Goal: Find specific page/section: Find specific page/section

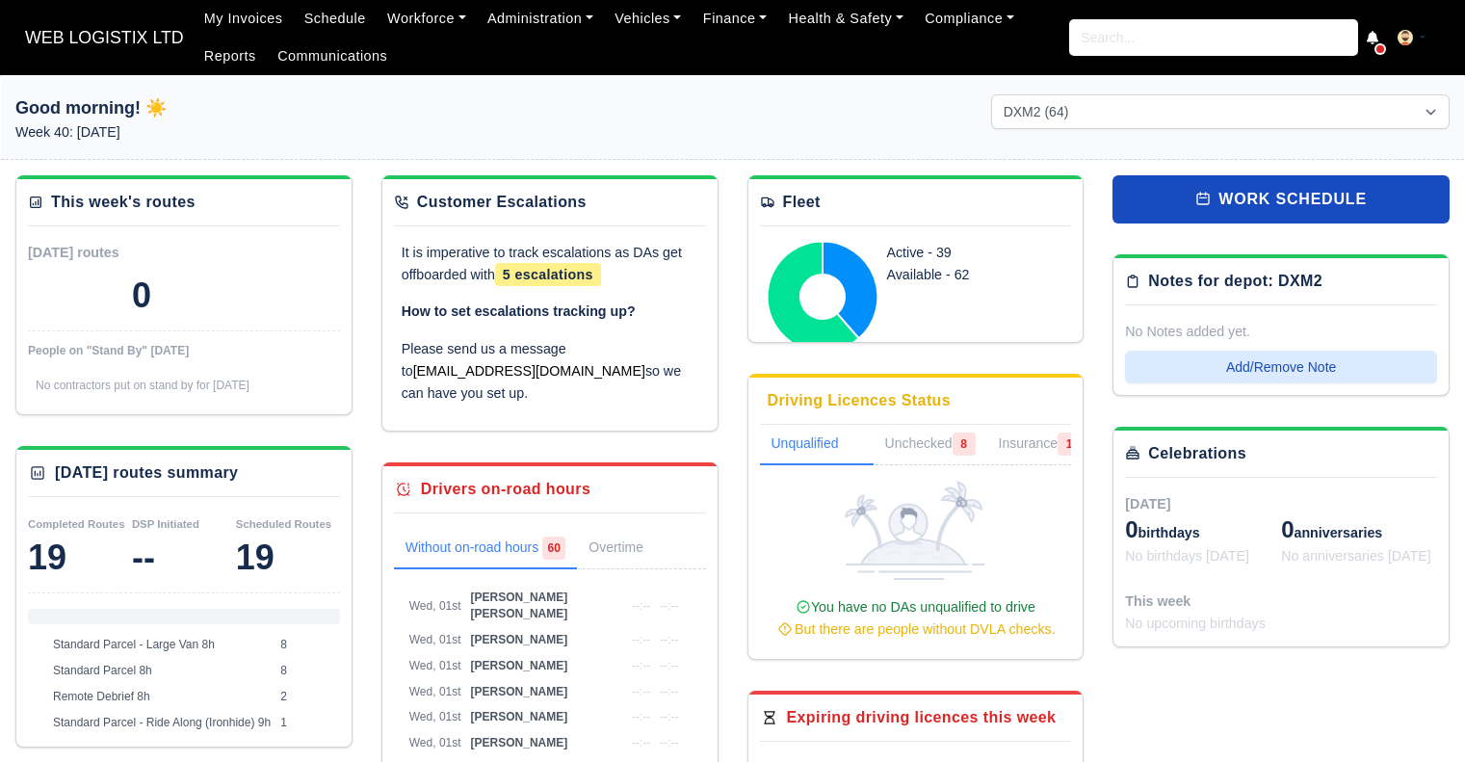
select select "1"
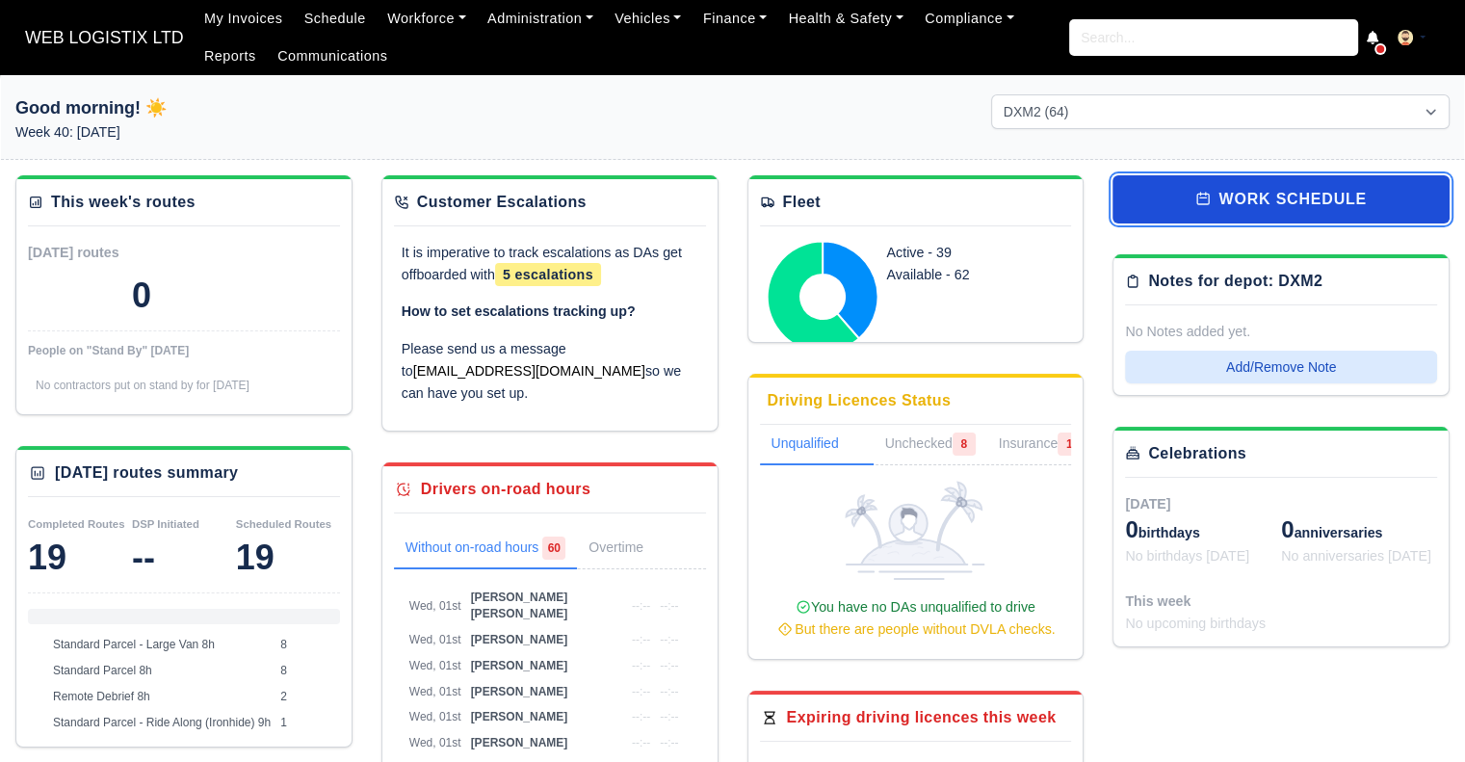
click at [1244, 208] on link "work schedule" at bounding box center [1281, 199] width 337 height 48
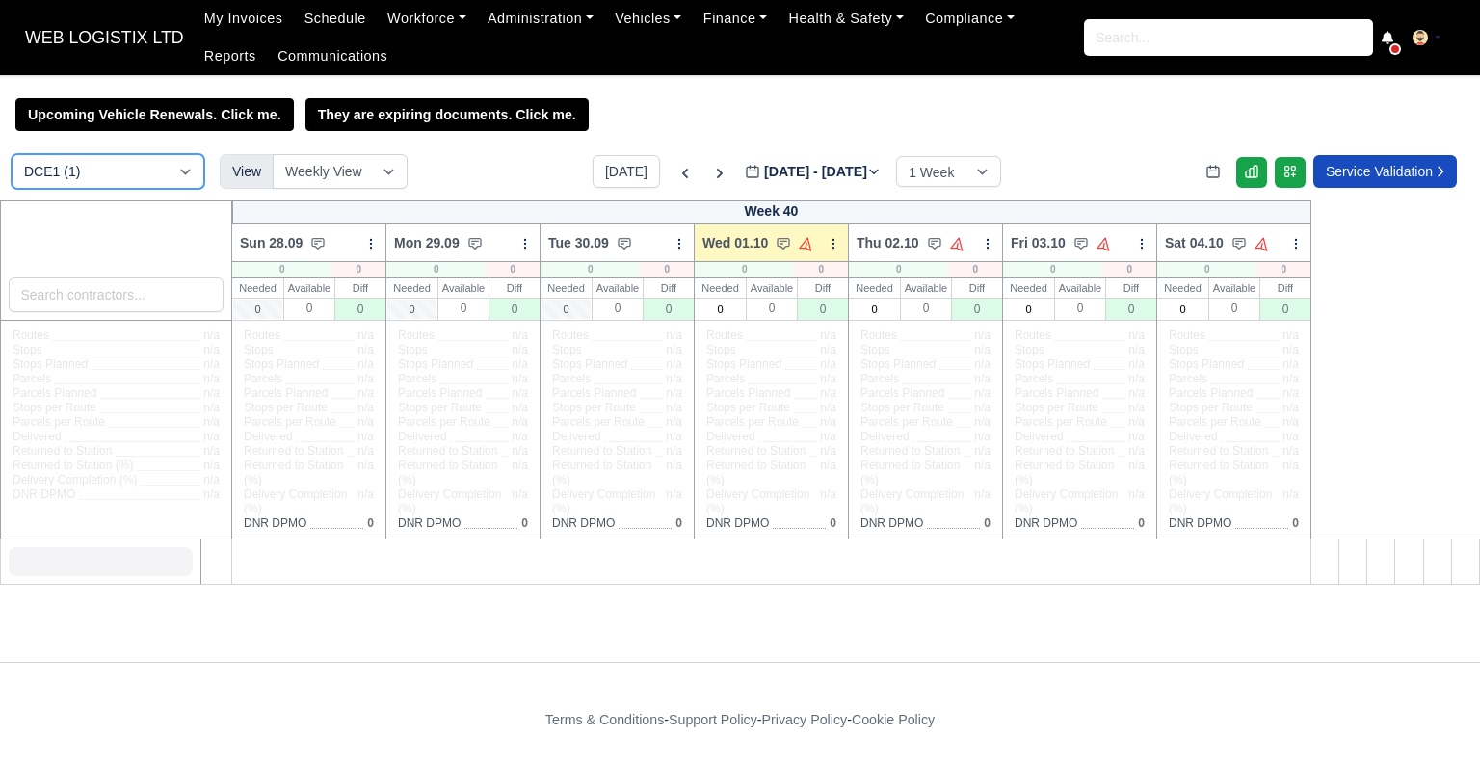
click at [67, 175] on select "DCE1 (1) DWN2 (42) DXM2 (64)" at bounding box center [108, 171] width 193 height 35
select select "1"
click at [12, 156] on select "DCE1 (1) DWN2 (42) DXM2 (64)" at bounding box center [108, 171] width 193 height 35
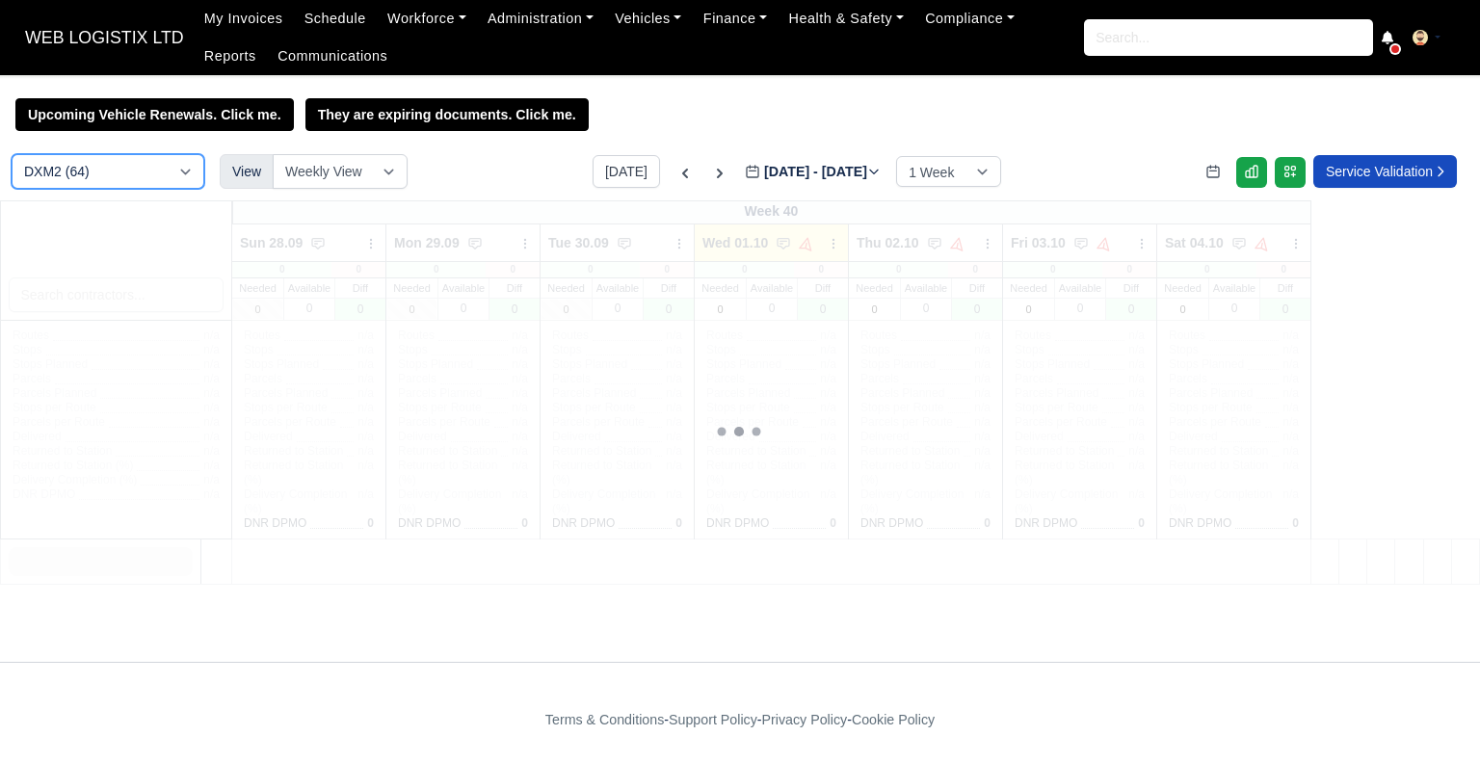
click at [99, 171] on select "DCE1 (1) DWN2 (42) DXM2 (64)" at bounding box center [108, 171] width 193 height 35
click at [134, 293] on input "search" at bounding box center [117, 294] width 216 height 35
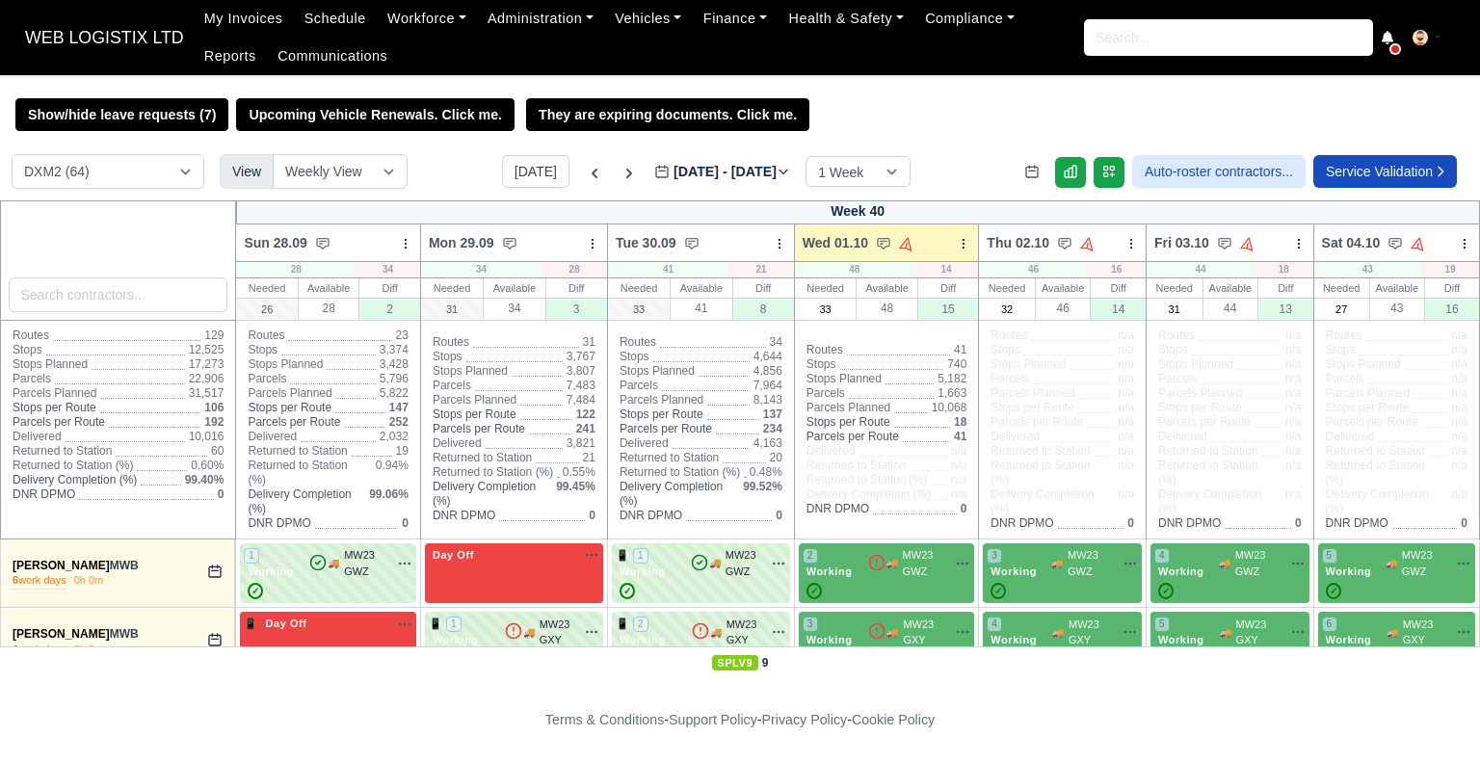
click at [134, 293] on input "search" at bounding box center [119, 294] width 220 height 35
type input "jam"
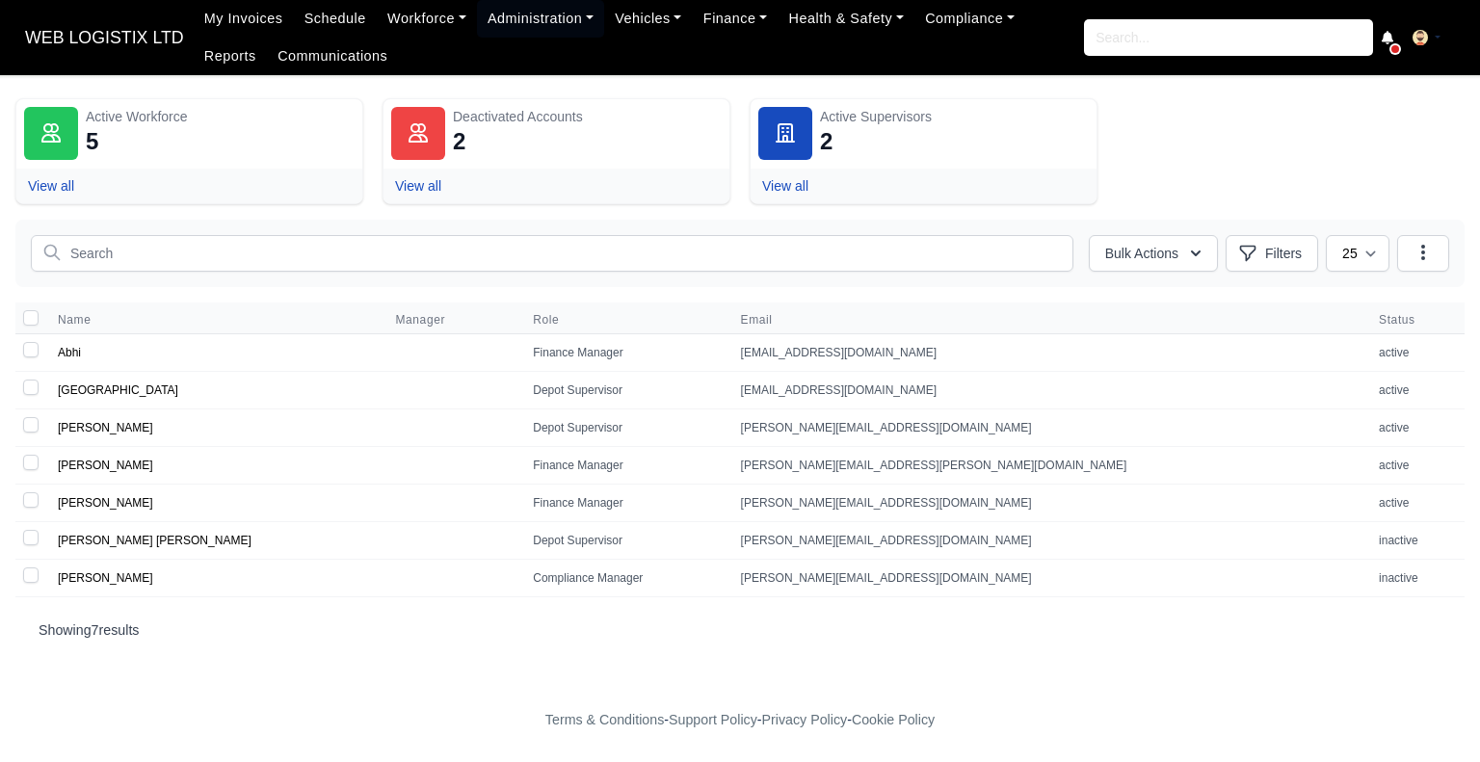
click at [102, 44] on span "WEB LOGISTIX LTD" at bounding box center [104, 37] width 178 height 39
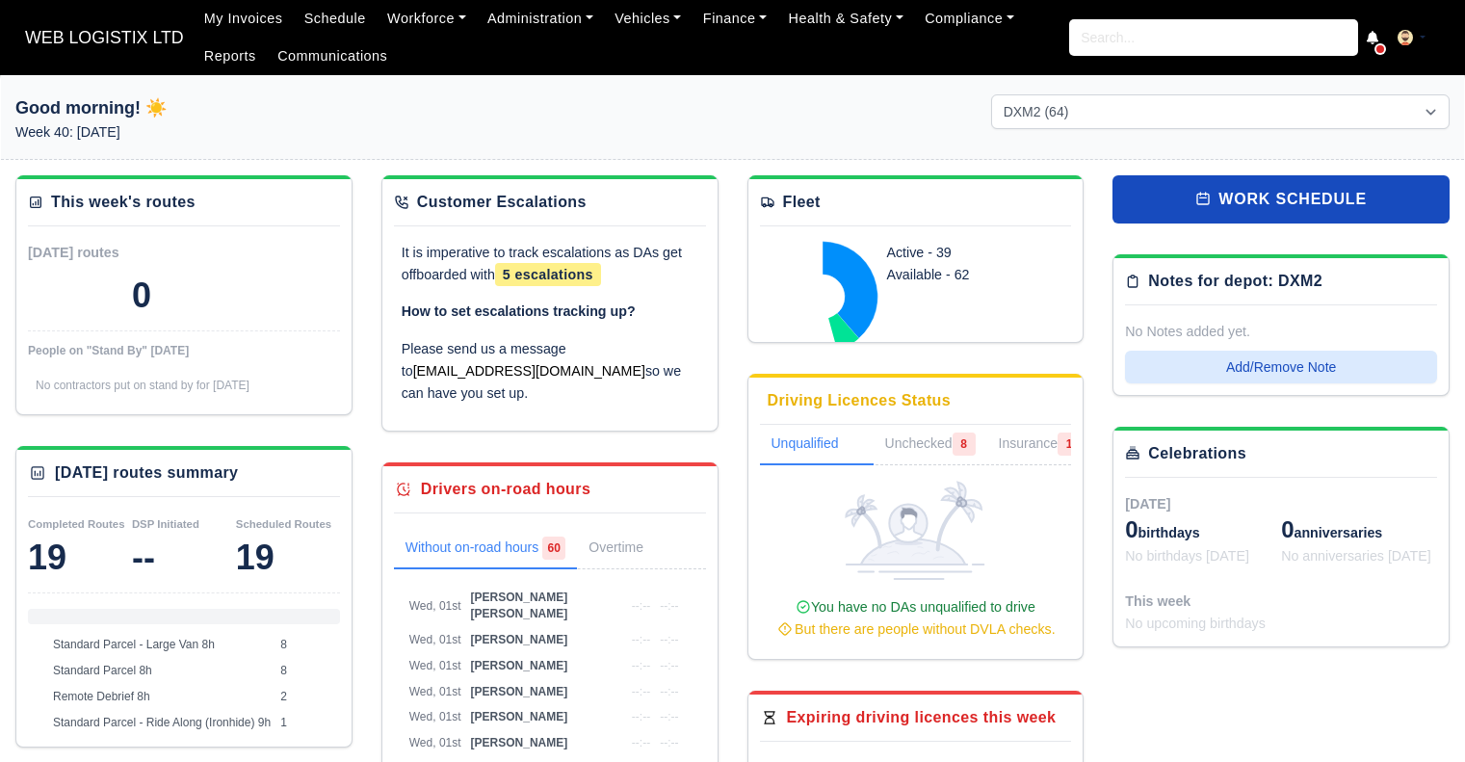
select select "1"
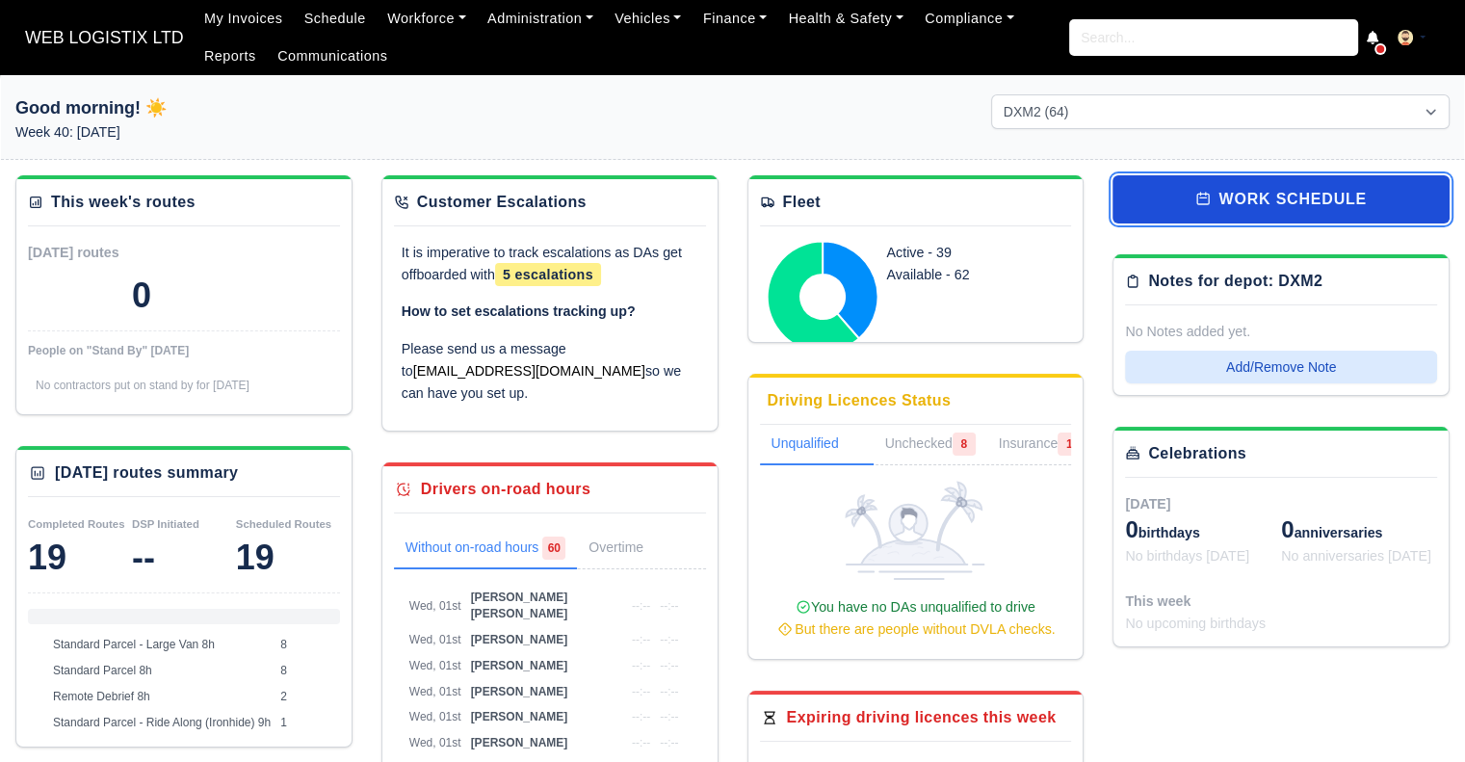
click at [1209, 204] on icon at bounding box center [1203, 198] width 15 height 15
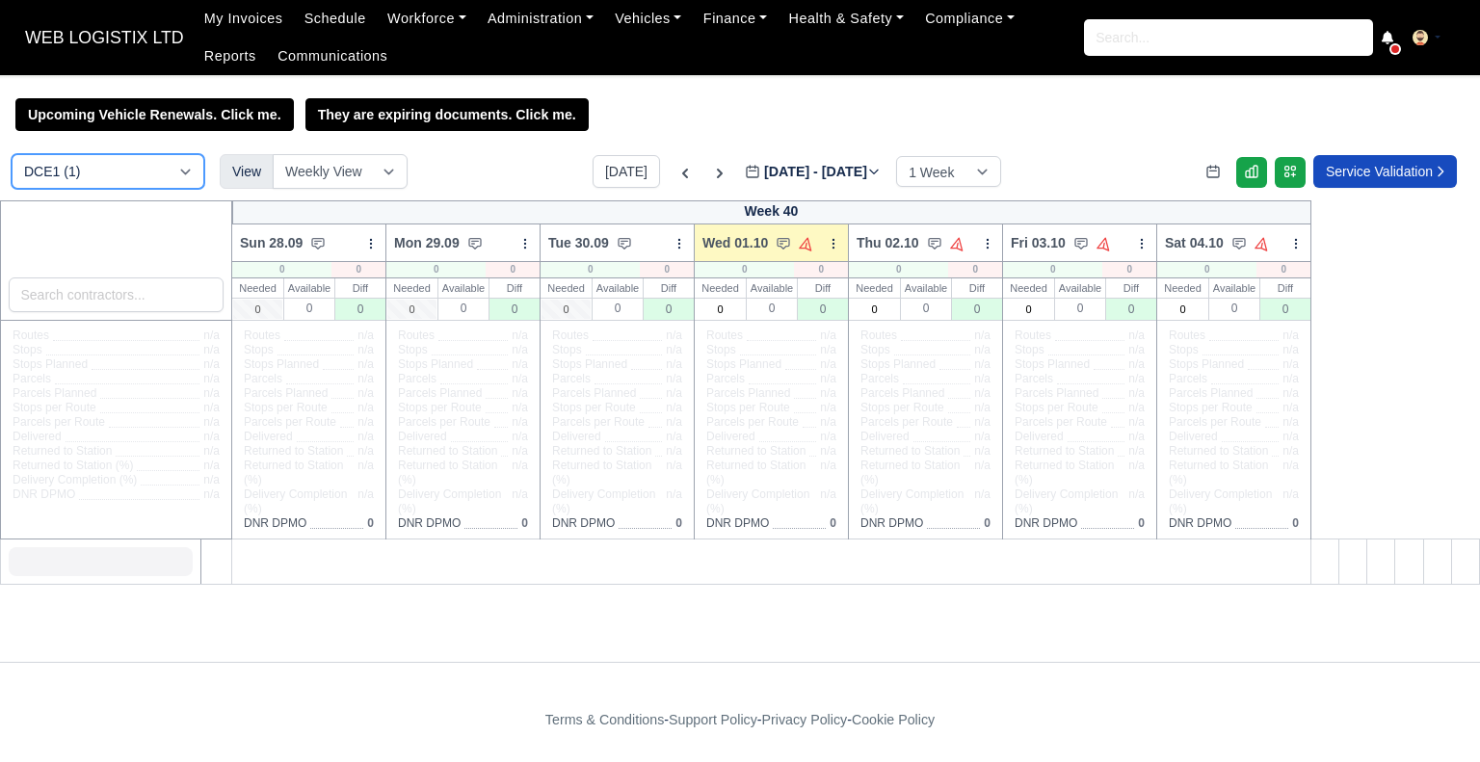
click at [118, 171] on select "DCE1 (1) DWN2 (42) DXM2 (64)" at bounding box center [108, 171] width 193 height 35
select select "1"
click at [12, 156] on select "DCE1 (1) DWN2 (42) DXM2 (64)" at bounding box center [108, 171] width 193 height 35
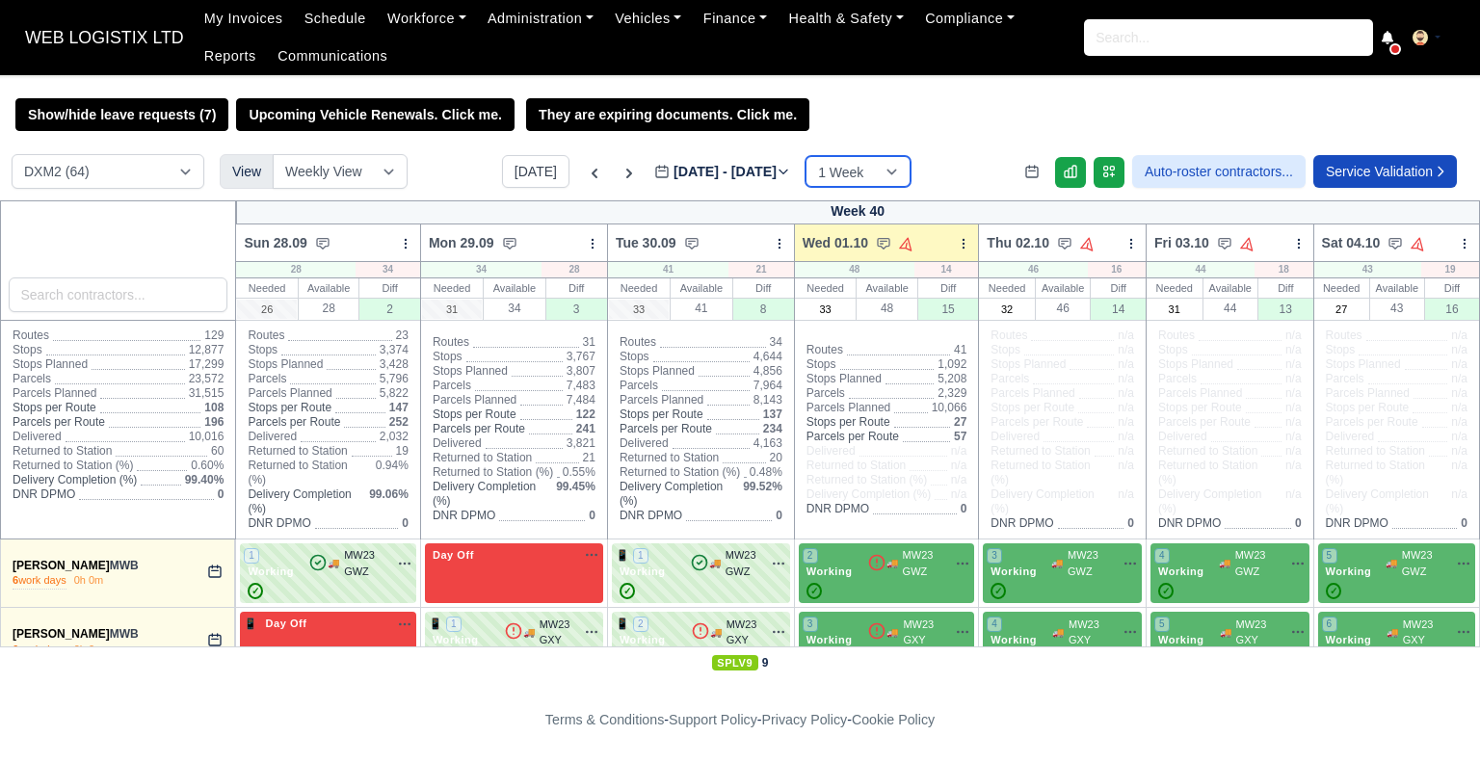
click at [906, 169] on select "1 Week 2 Weeks 3 Weeks 4 Weeks" at bounding box center [857, 171] width 105 height 31
click at [875, 180] on select "1 Week 2 Weeks 3 Weeks 4 Weeks" at bounding box center [857, 171] width 105 height 31
select select "4"
click at [819, 158] on select "1 Week 2 Weeks 3 Weeks 4 Weeks" at bounding box center [857, 171] width 105 height 31
click at [938, 157] on div "DCE1 (1) DWN2 (42) DXM2 (64) View Weekly View Wave times Daily Roster [DATE] [D…" at bounding box center [740, 177] width 1480 height 46
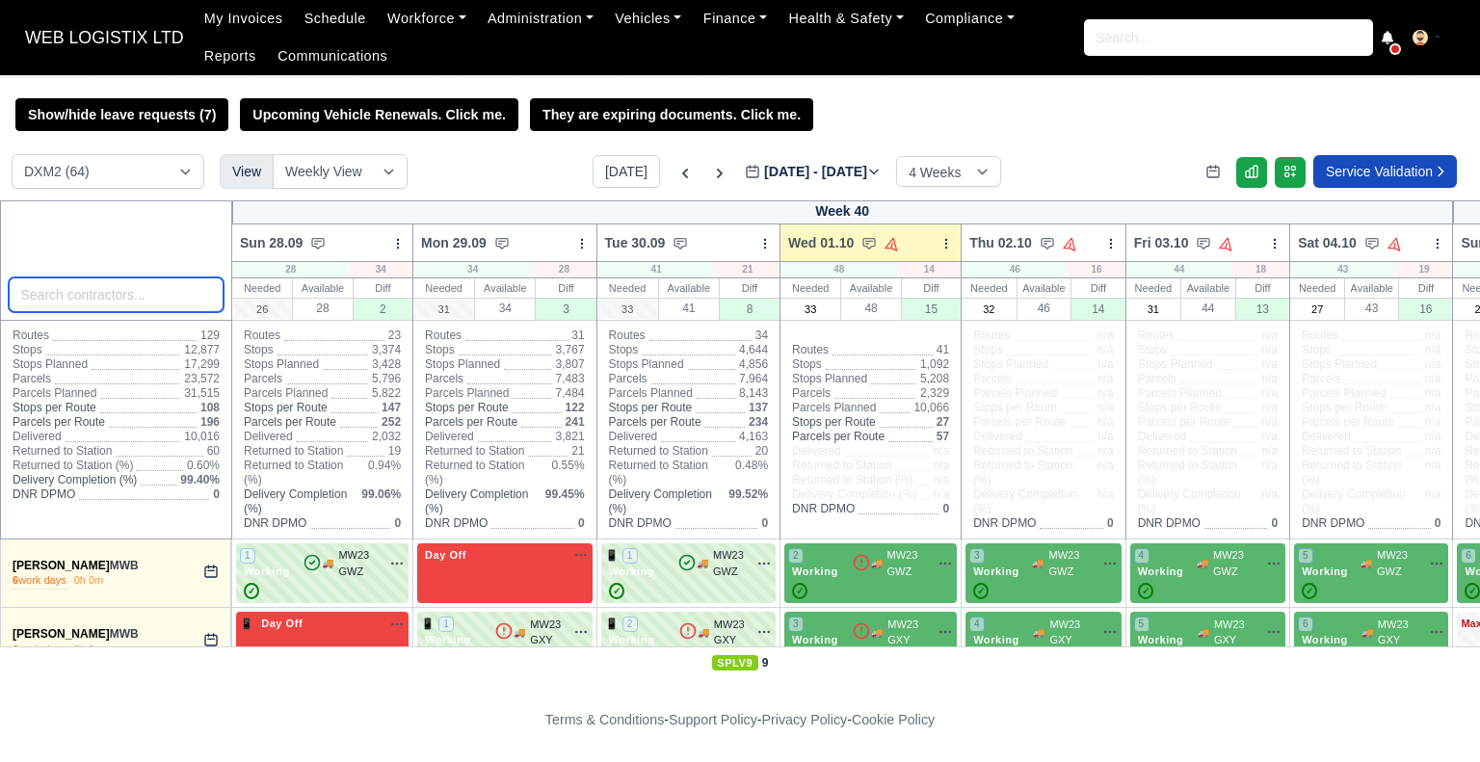
click at [112, 307] on input "search" at bounding box center [117, 294] width 216 height 35
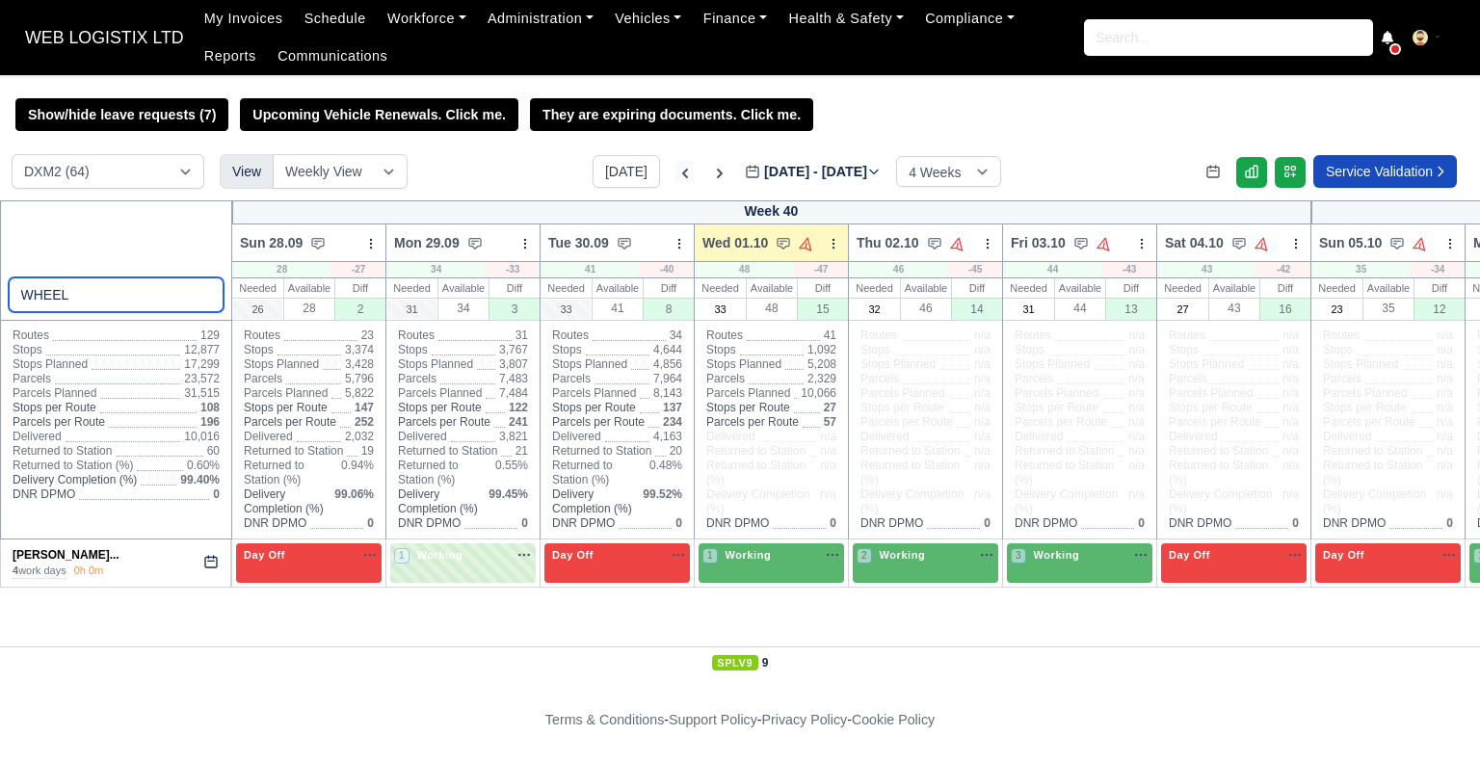
type input "WHEEL"
click at [682, 172] on icon at bounding box center [685, 174] width 6 height 10
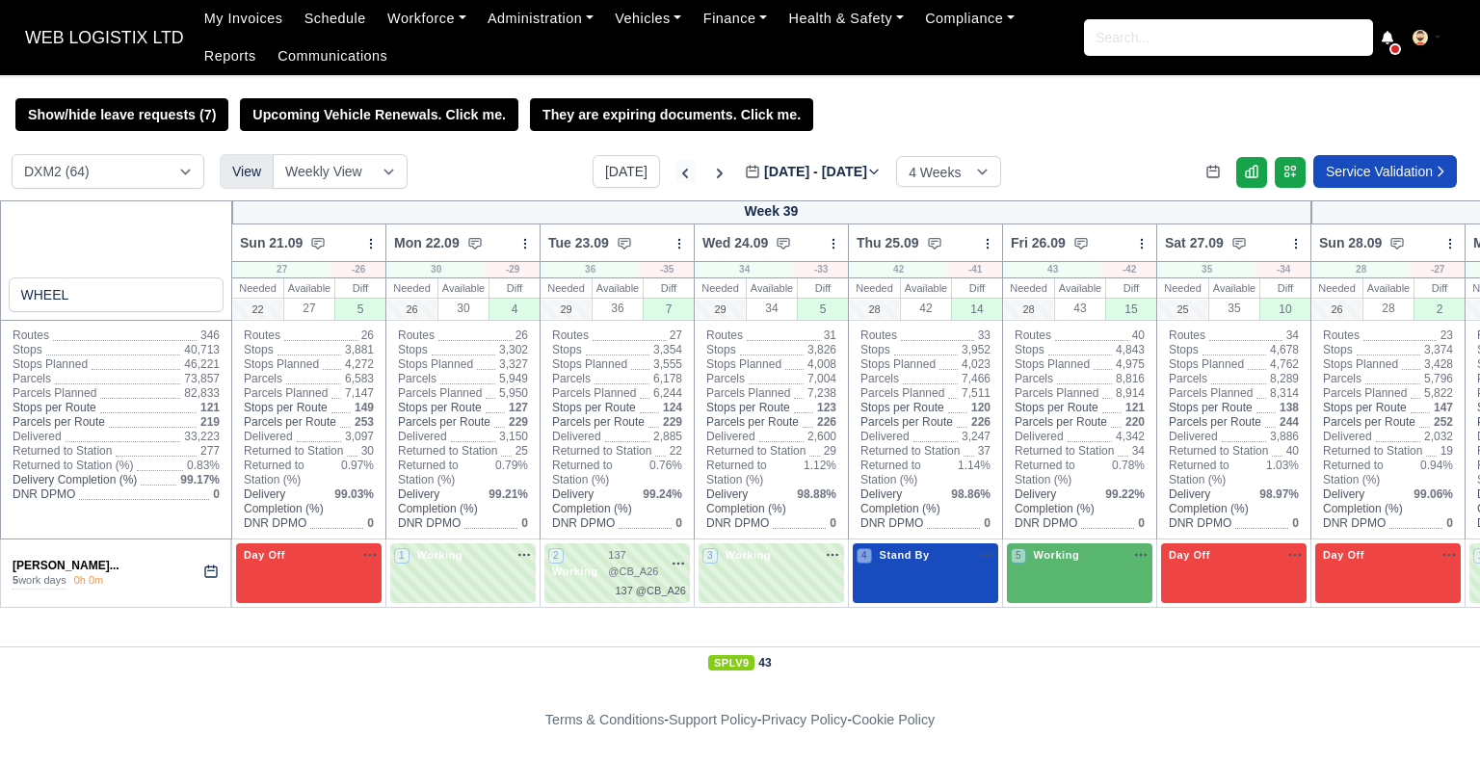
click at [675, 172] on icon at bounding box center [684, 173] width 19 height 19
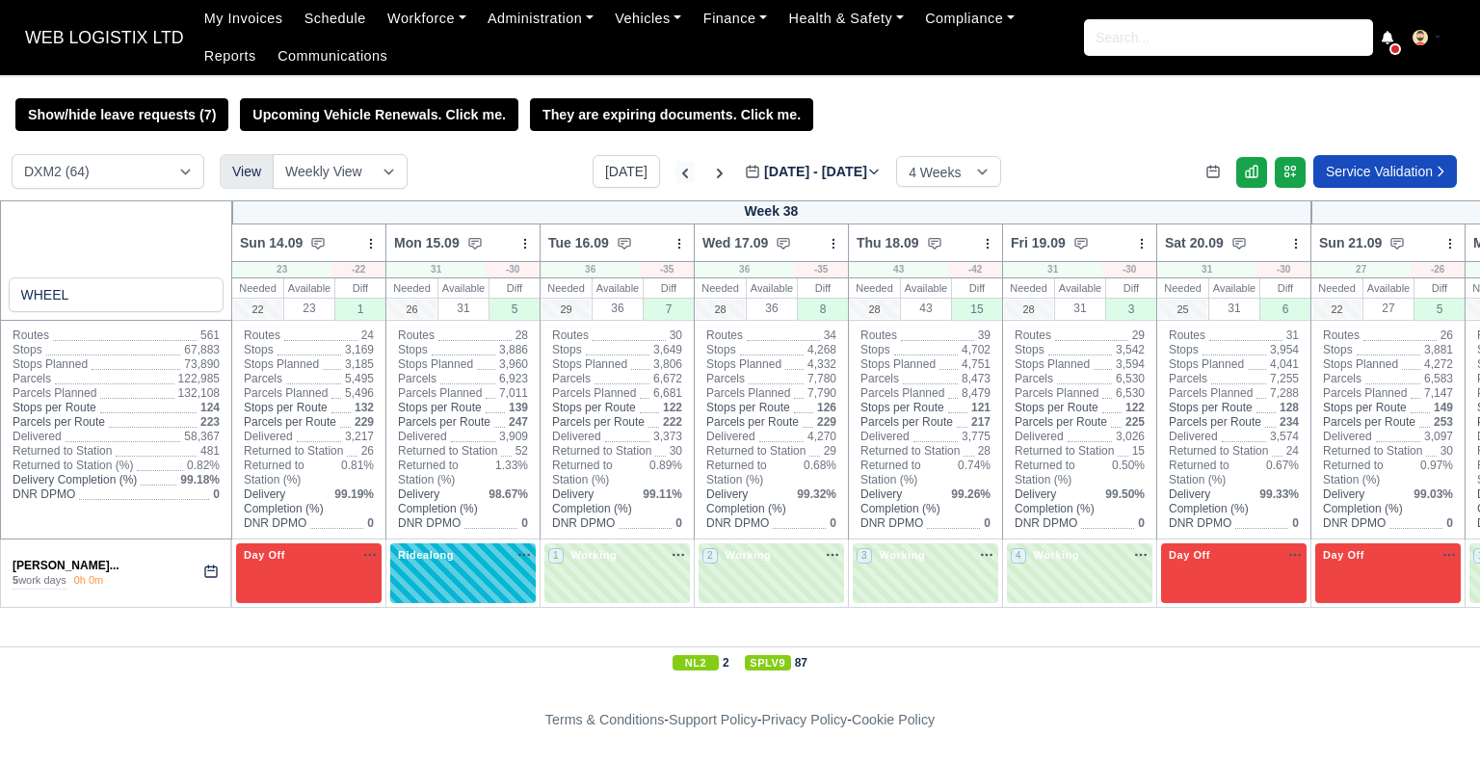
click at [675, 172] on icon at bounding box center [684, 173] width 19 height 19
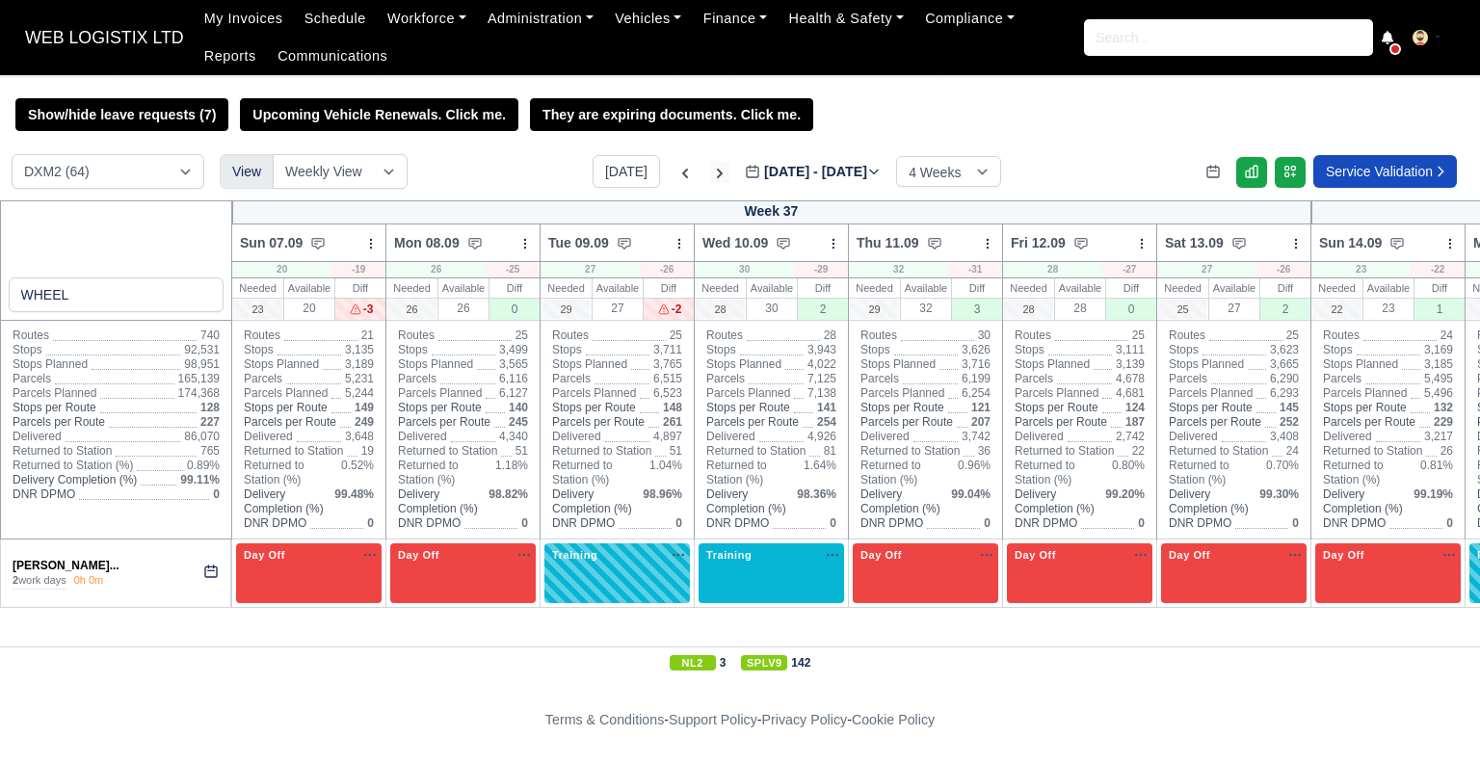
click at [717, 177] on icon at bounding box center [720, 174] width 6 height 10
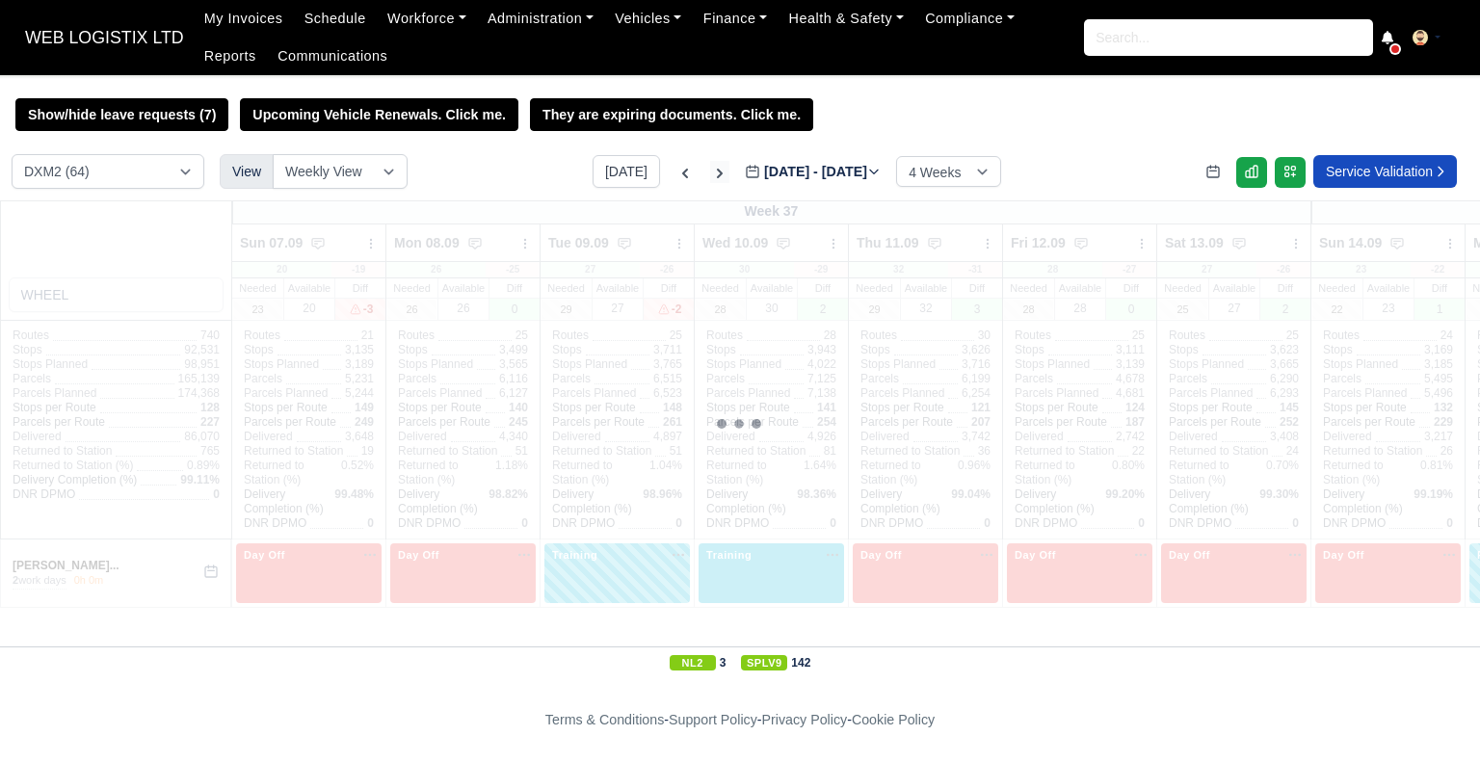
type input "[DATE]"
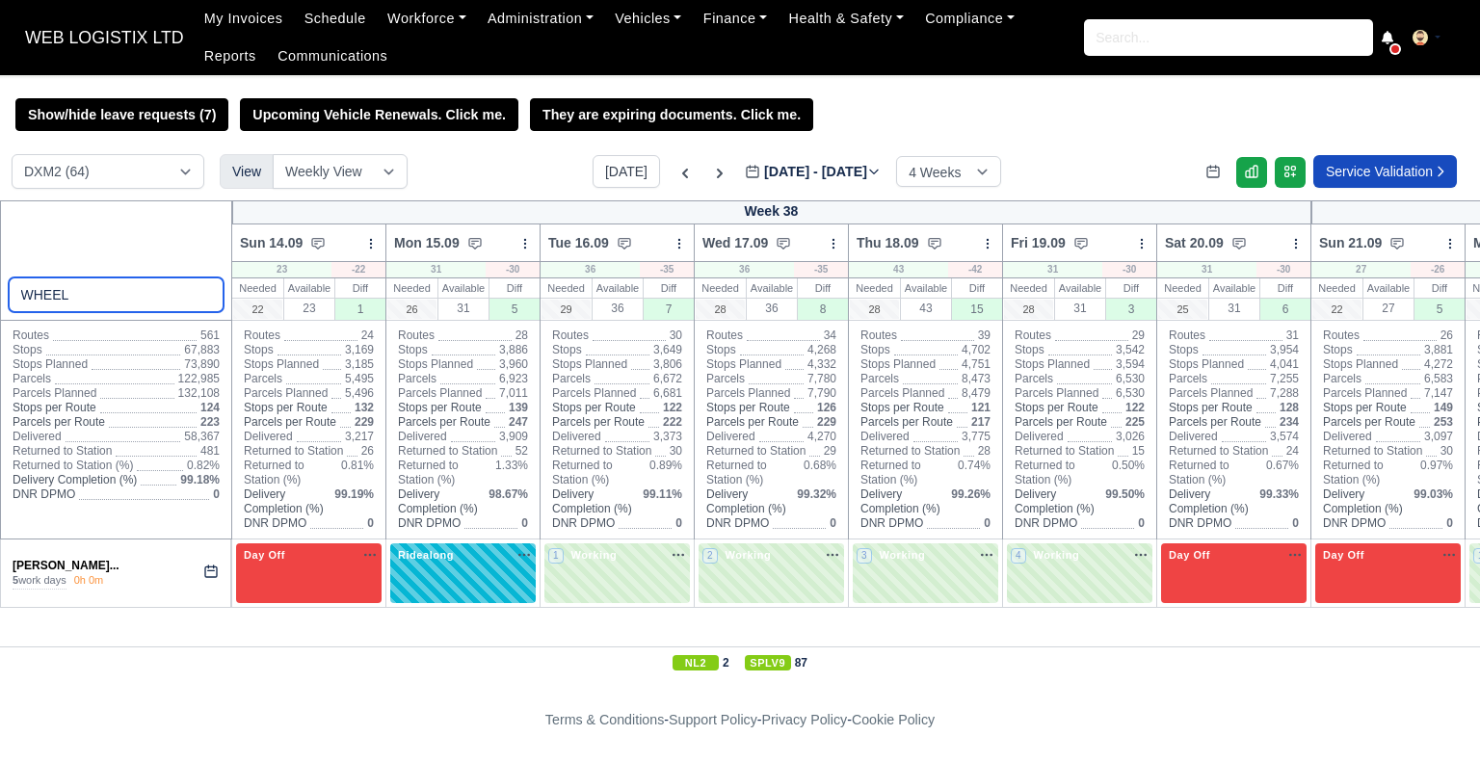
click at [125, 284] on input "WHEEL" at bounding box center [117, 294] width 216 height 35
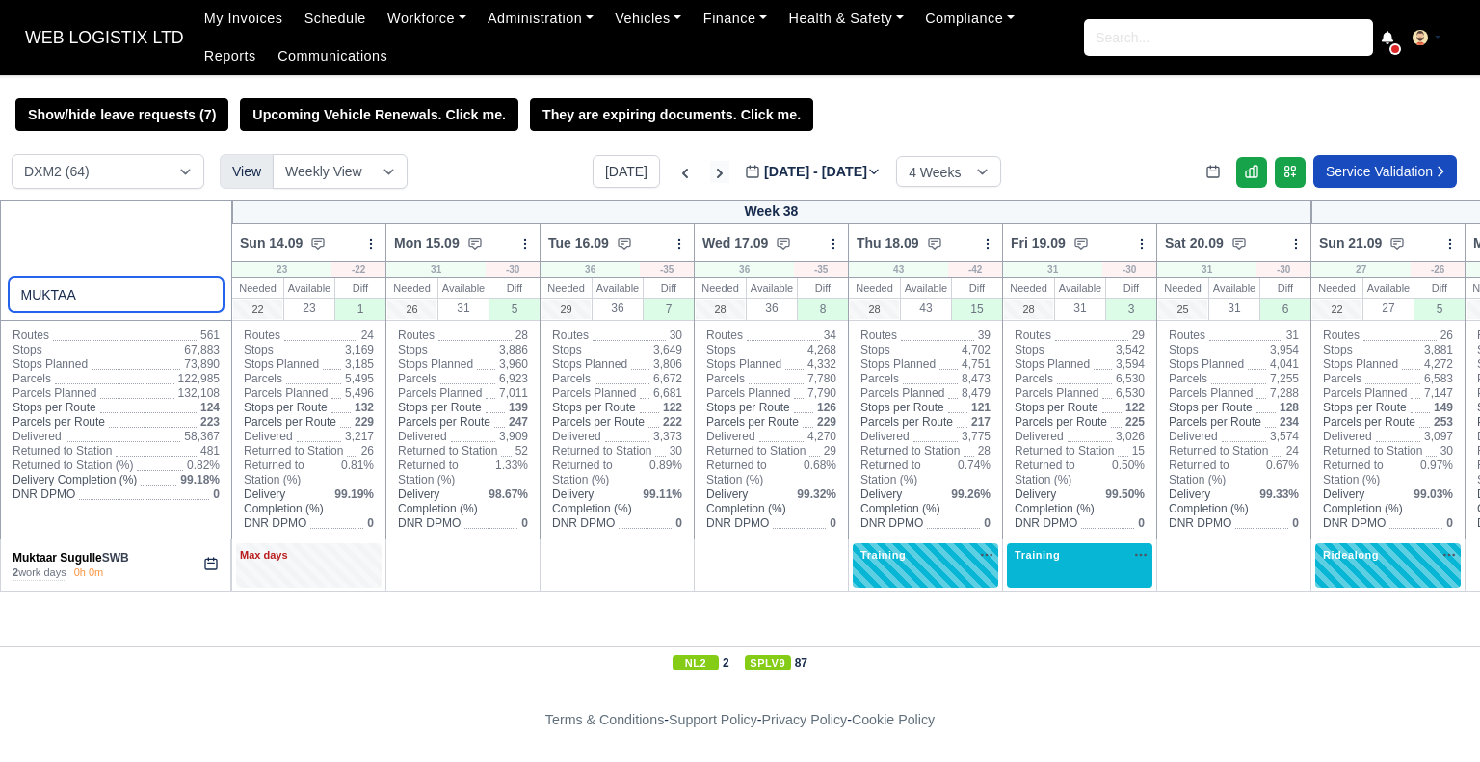
type input "MUKTAA"
click at [710, 170] on icon at bounding box center [719, 173] width 19 height 19
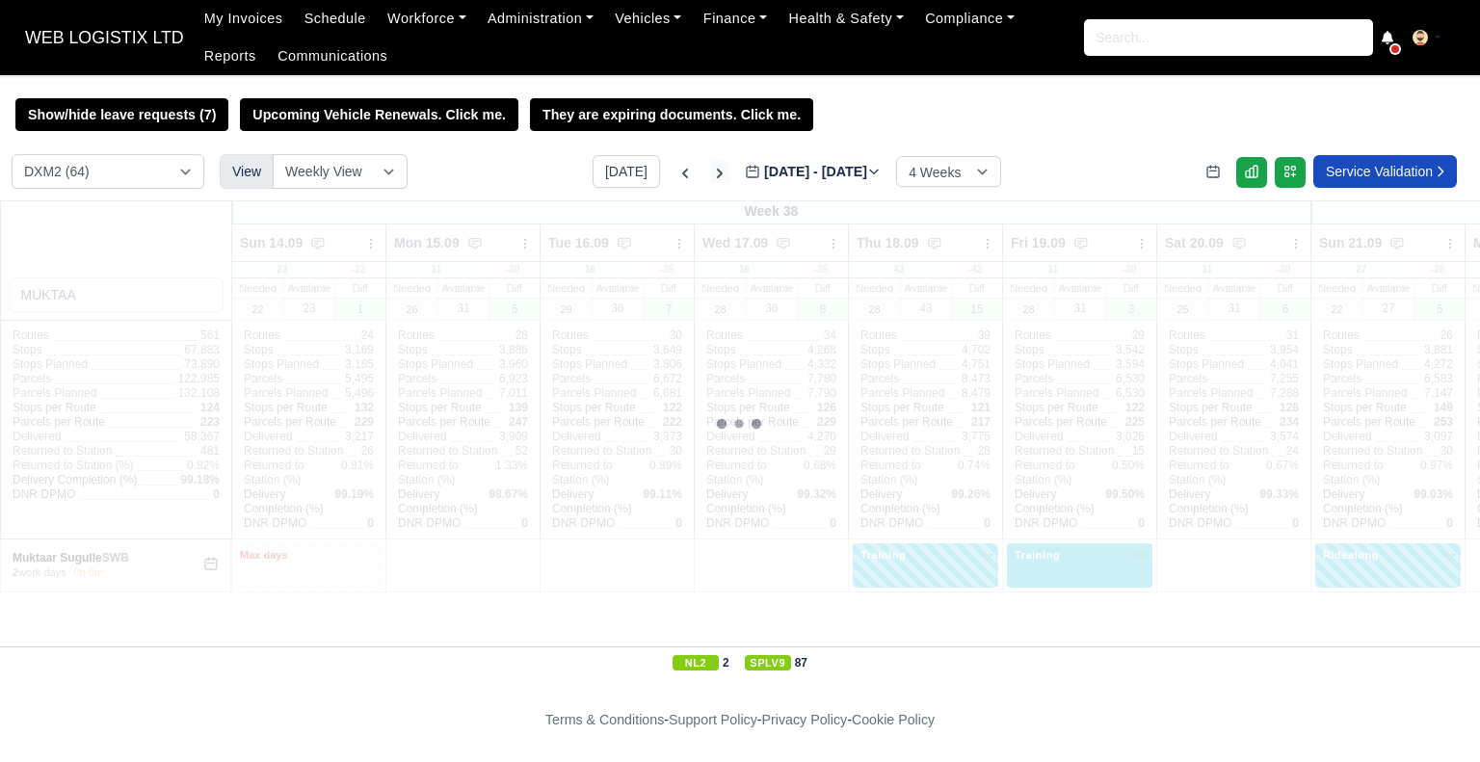
type input "[DATE]"
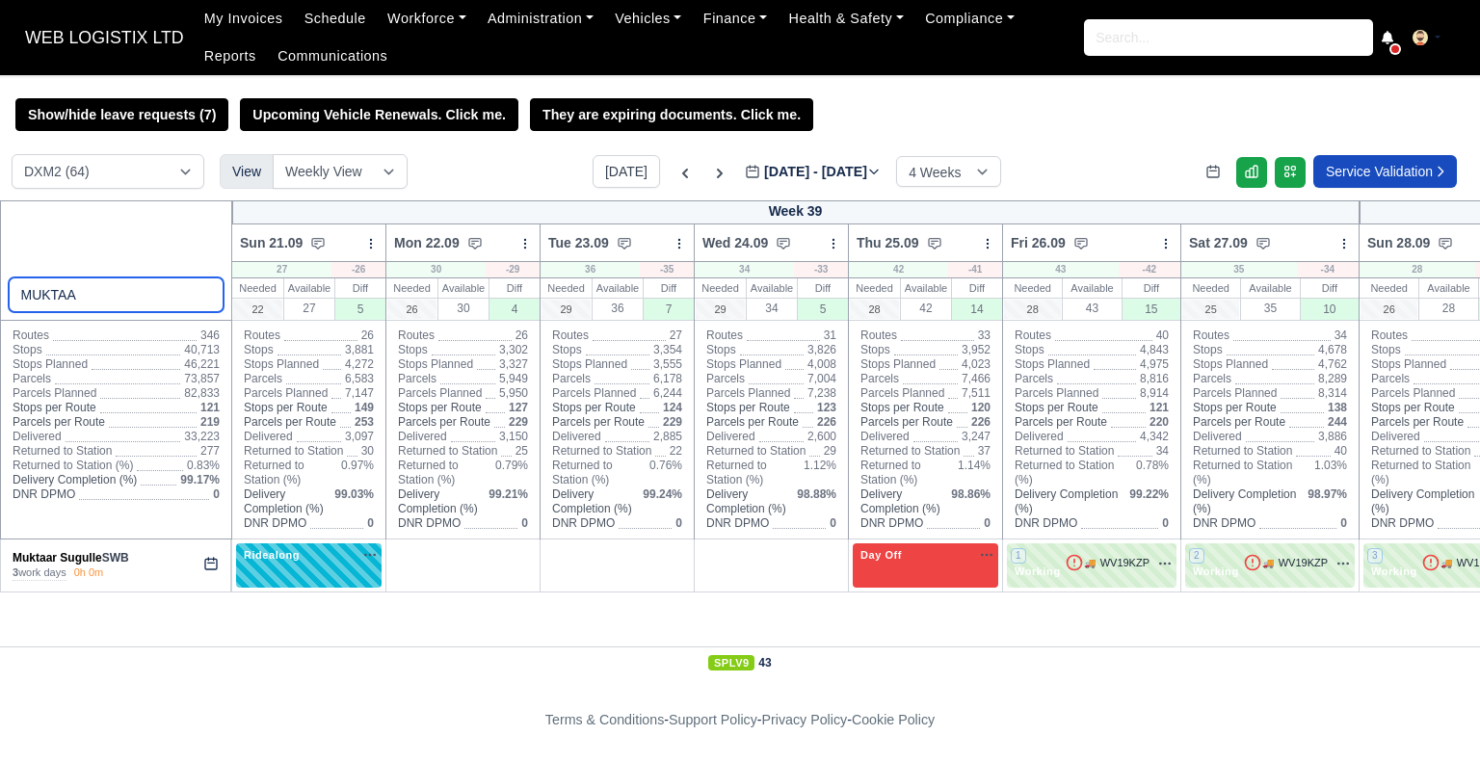
click at [129, 299] on input "MUKTAA" at bounding box center [117, 294] width 216 height 35
type input "E"
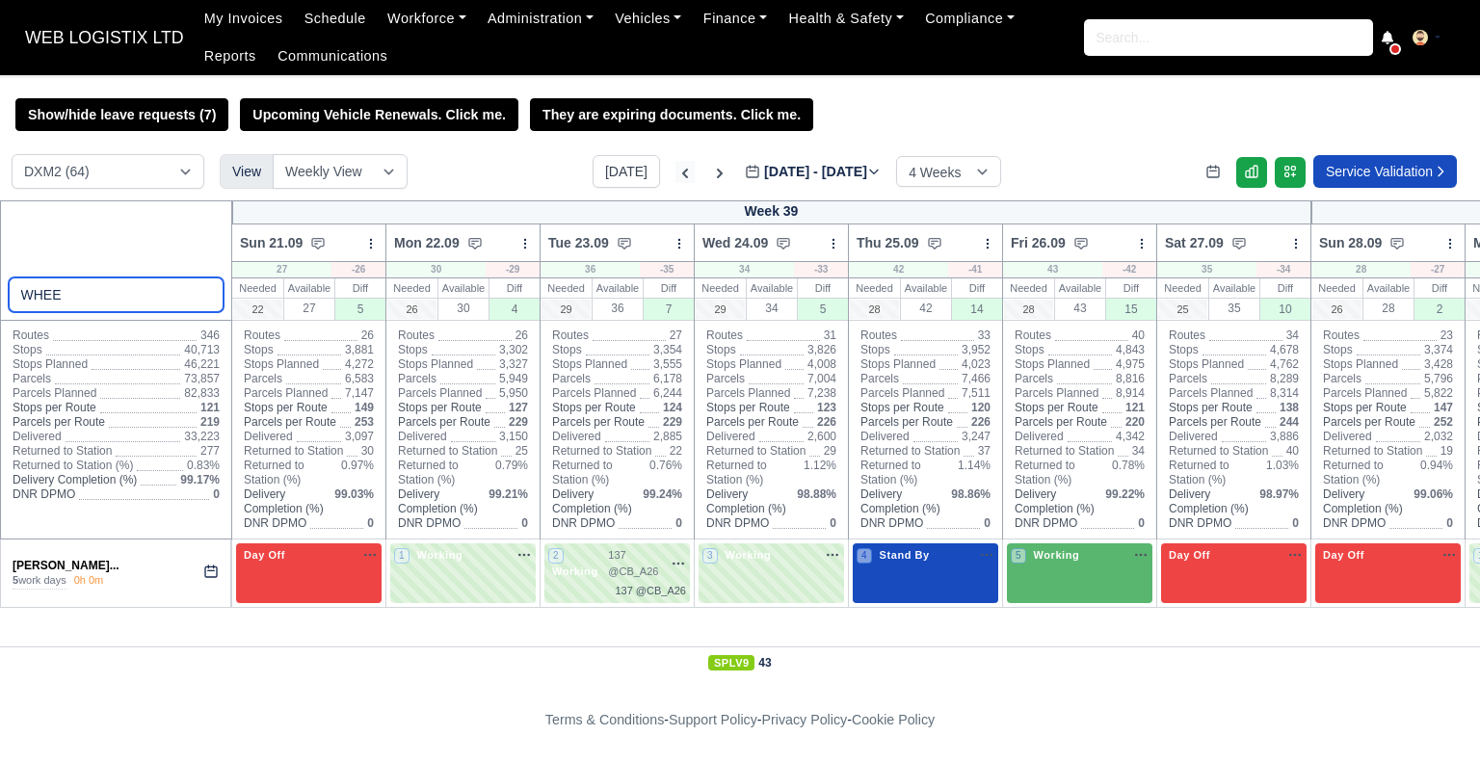
type input "WHEE"
click at [675, 172] on icon at bounding box center [684, 173] width 19 height 19
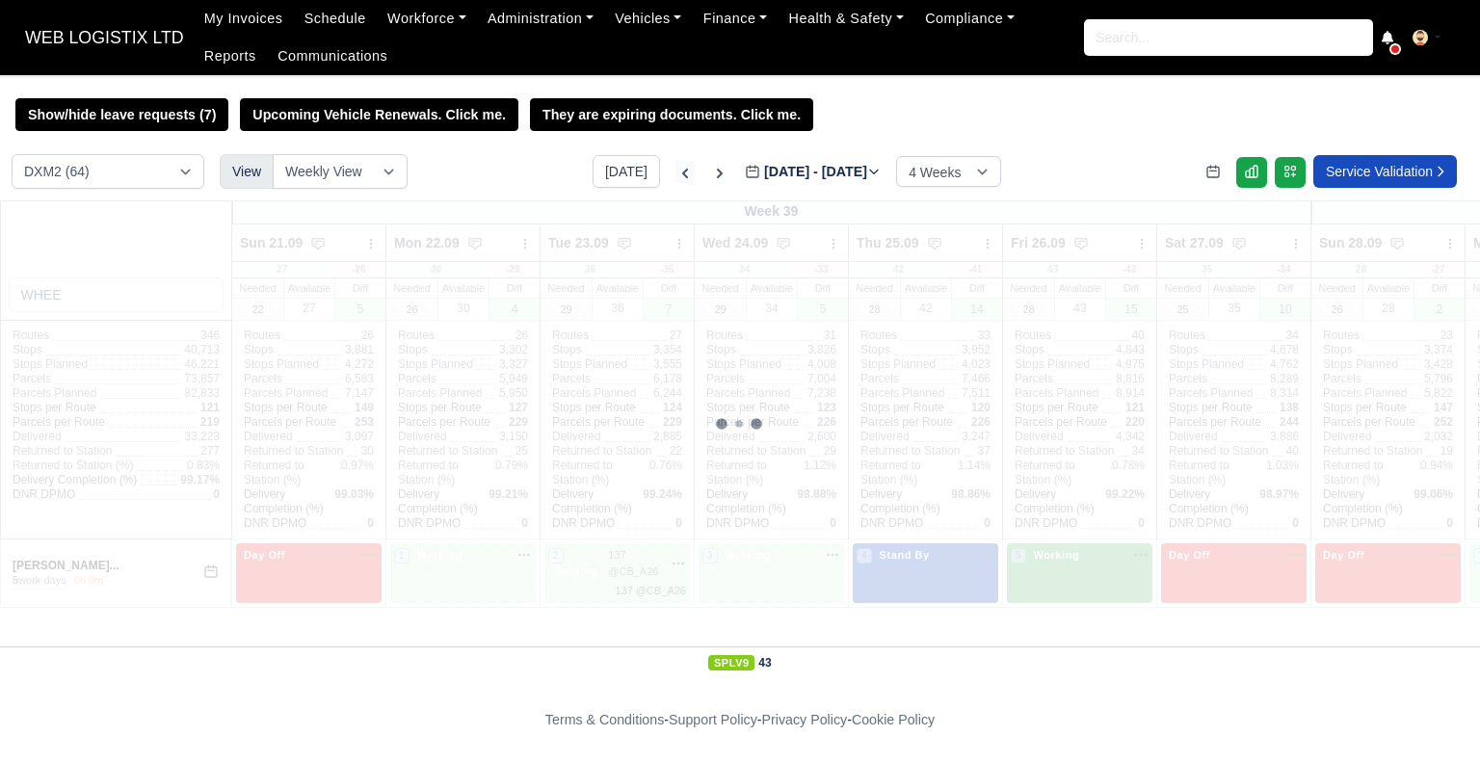
type input "[DATE]"
